Goal: Task Accomplishment & Management: Use online tool/utility

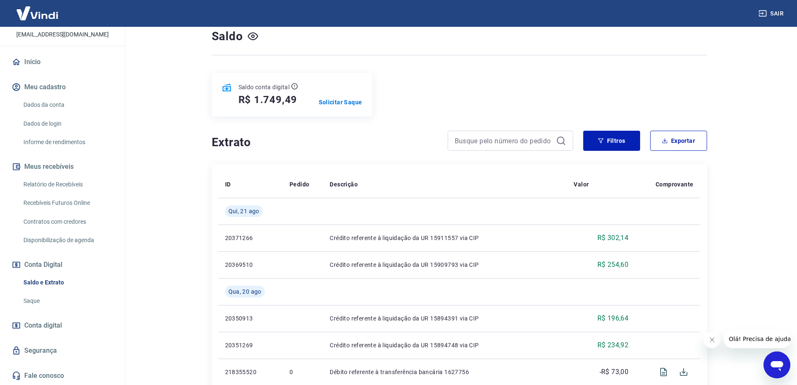
scroll to position [209, 0]
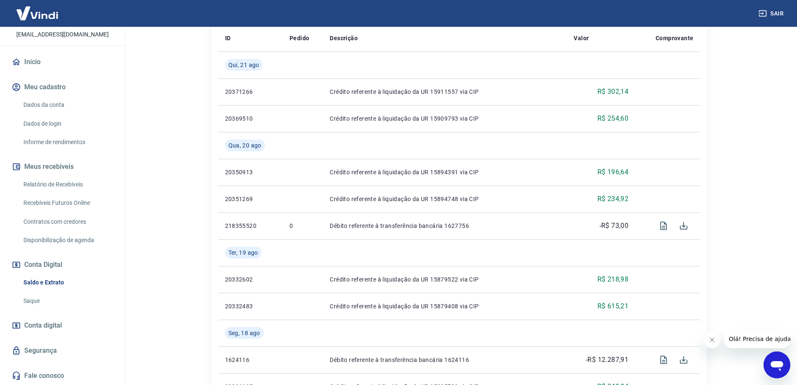
click at [782, 15] on button "Sair" at bounding box center [772, 13] width 30 height 15
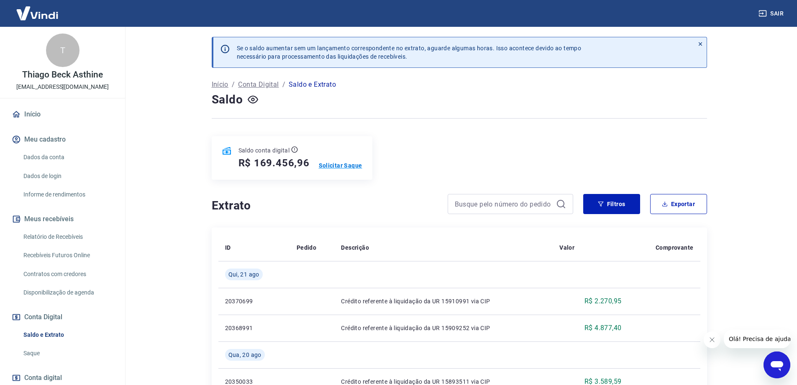
click at [338, 163] on p "Solicitar Saque" at bounding box center [341, 165] width 44 height 8
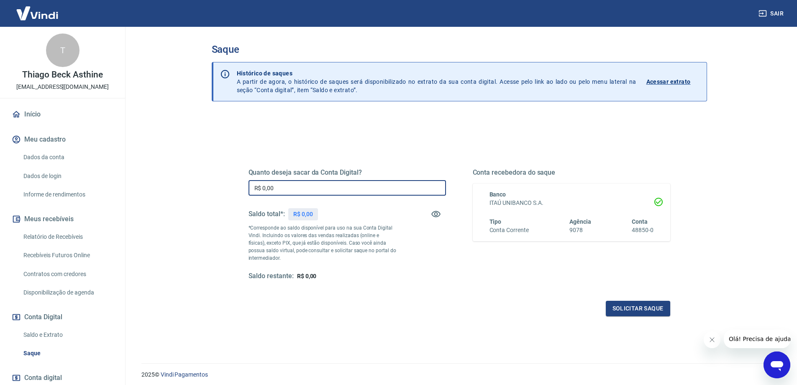
drag, startPoint x: 305, startPoint y: 186, endPoint x: 120, endPoint y: 170, distance: 185.3
click at [121, 170] on div "Sair T Thiago Beck Asthine [EMAIL_ADDRESS][DOMAIN_NAME] Início Meu cadastro Dad…" at bounding box center [398, 192] width 797 height 385
type input "R$ 30.000,00"
click at [630, 305] on button "Solicitar saque" at bounding box center [638, 307] width 64 height 15
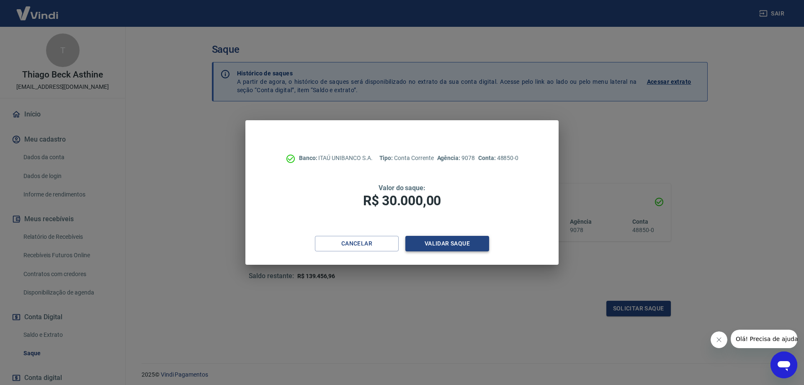
click at [442, 248] on button "Validar saque" at bounding box center [447, 243] width 84 height 15
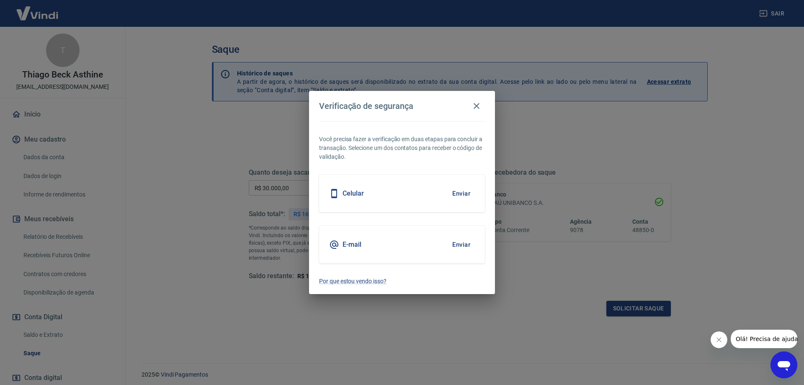
click at [479, 249] on div "E-mail Enviar" at bounding box center [402, 245] width 166 height 38
click at [465, 242] on button "Enviar" at bounding box center [460, 245] width 27 height 18
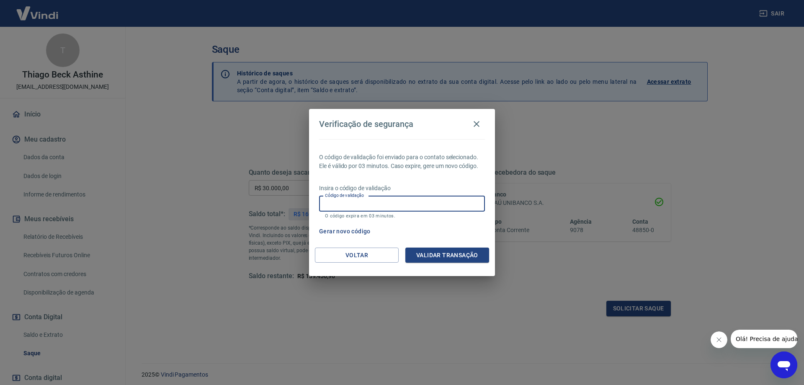
click at [395, 205] on input "Código de validação" at bounding box center [402, 203] width 166 height 15
paste input "282987"
type input "282987"
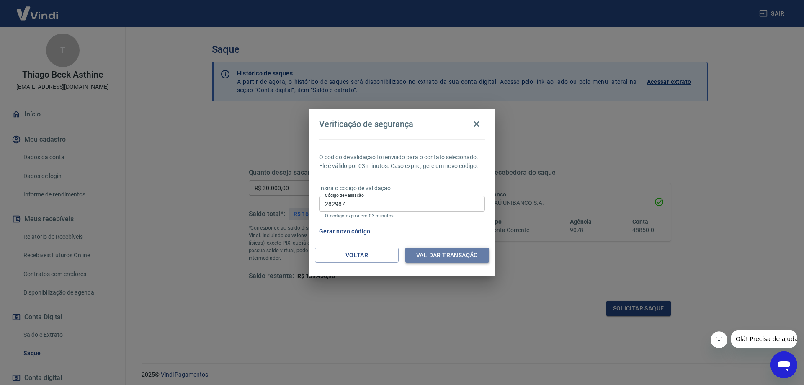
click at [454, 260] on button "Validar transação" at bounding box center [447, 254] width 84 height 15
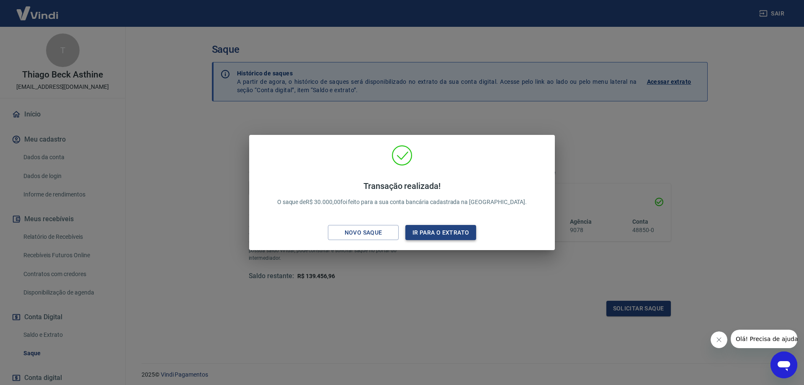
click at [442, 235] on button "Ir para o extrato" at bounding box center [440, 232] width 71 height 15
